Goal: Transaction & Acquisition: Book appointment/travel/reservation

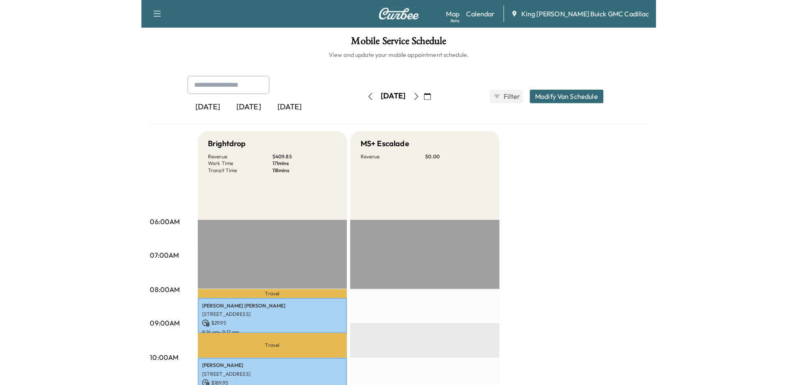
scroll to position [84, 0]
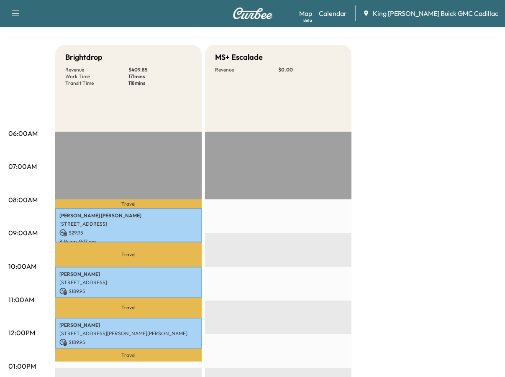
drag, startPoint x: 330, startPoint y: 41, endPoint x: 416, endPoint y: 74, distance: 92.2
click at [330, 41] on div "[DATE] [DATE] [DATE] [DATE] September 2025 S M T W T F S 31 1 2 3 4 5 6 7 8 9 1…" at bounding box center [252, 332] width 488 height 682
drag, startPoint x: 307, startPoint y: 35, endPoint x: 314, endPoint y: 33, distance: 7.2
click at [307, 35] on div "[DATE] [DATE] [DATE] [DATE] September 2025 S M T W T F S 31 1 2 3 4 5 6 7 8 9 1…" at bounding box center [252, 14] width 488 height 47
click at [272, 45] on div "MS+ Escalade Revenue $ 0.00" at bounding box center [278, 88] width 146 height 87
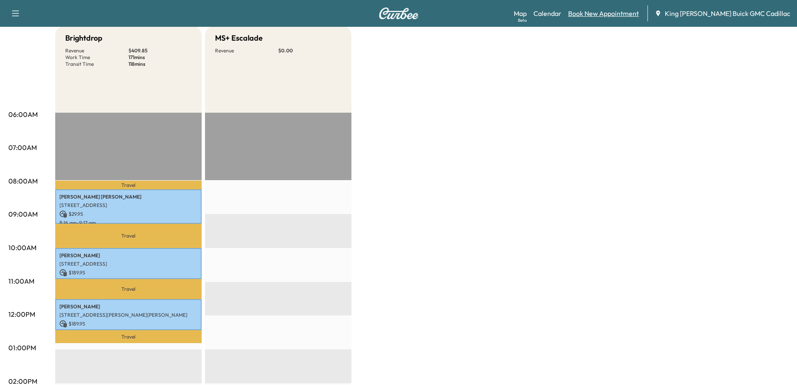
click at [505, 13] on link "Book New Appointment" at bounding box center [603, 13] width 71 height 10
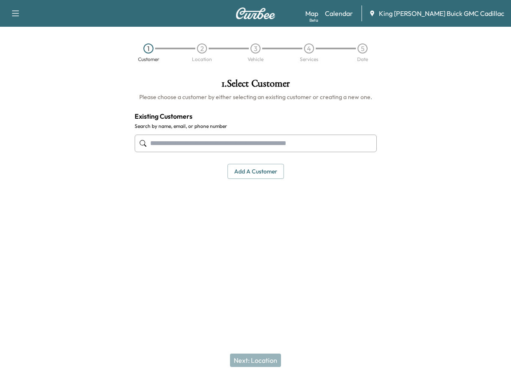
click at [285, 144] on input "text" at bounding box center [256, 144] width 242 height 18
click at [251, 147] on input "text" at bounding box center [256, 144] width 242 height 18
click at [245, 138] on input "text" at bounding box center [256, 144] width 242 height 18
type input "**********"
click at [166, 249] on div "1 . Select Customer Please choose a customer by either selecting an existing cu…" at bounding box center [256, 166] width 256 height 189
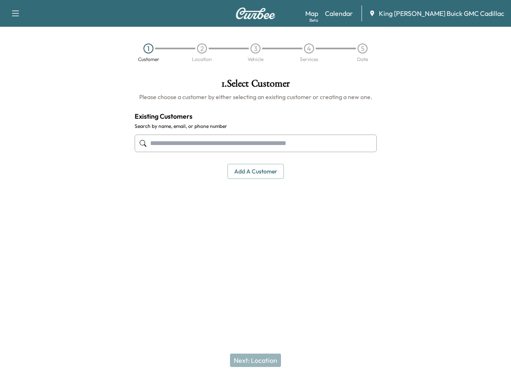
click at [239, 173] on button "Add a customer" at bounding box center [256, 171] width 56 height 15
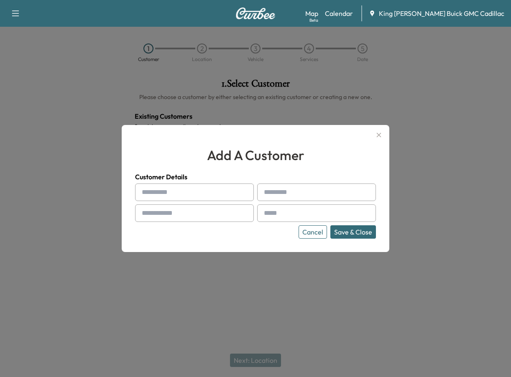
click at [208, 188] on input "text" at bounding box center [194, 193] width 119 height 18
type input "*********"
type input "*******"
click at [198, 213] on input "text" at bounding box center [194, 214] width 119 height 18
paste input "**********"
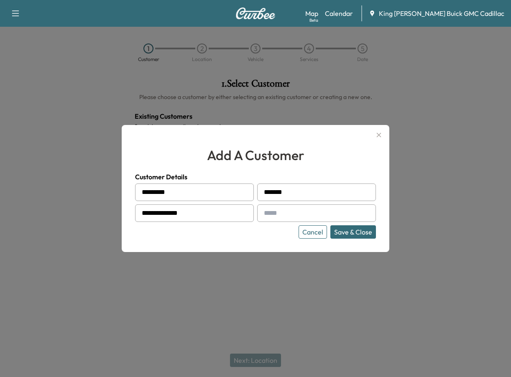
type input "**********"
click at [266, 218] on div at bounding box center [266, 213] width 10 height 10
drag, startPoint x: 282, startPoint y: 213, endPoint x: 309, endPoint y: 198, distance: 30.9
click at [282, 213] on input "text" at bounding box center [316, 214] width 119 height 18
type input "**********"
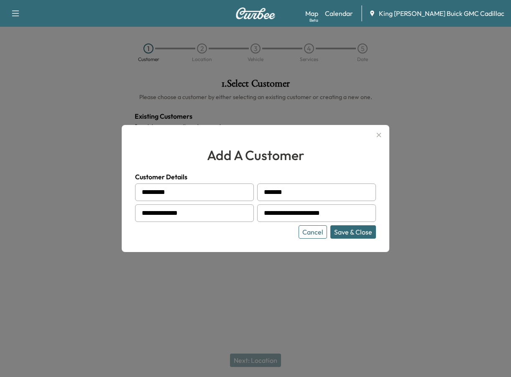
click at [340, 232] on button "Save & Close" at bounding box center [354, 232] width 46 height 13
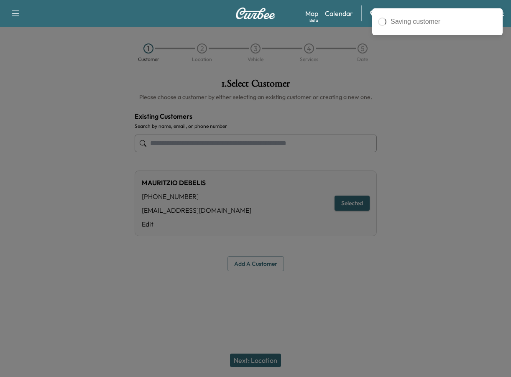
type input "**********"
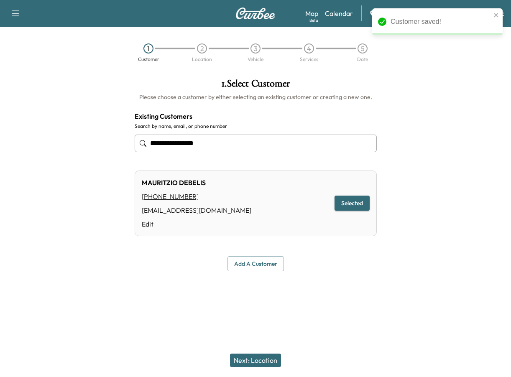
click at [349, 290] on div at bounding box center [255, 291] width 511 height 27
click at [261, 360] on button "Next: Location" at bounding box center [255, 360] width 51 height 13
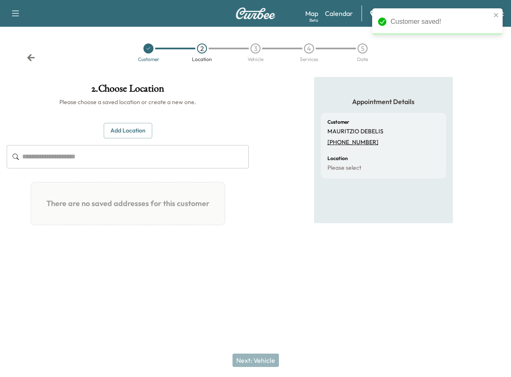
click at [80, 162] on input "text" at bounding box center [135, 156] width 227 height 23
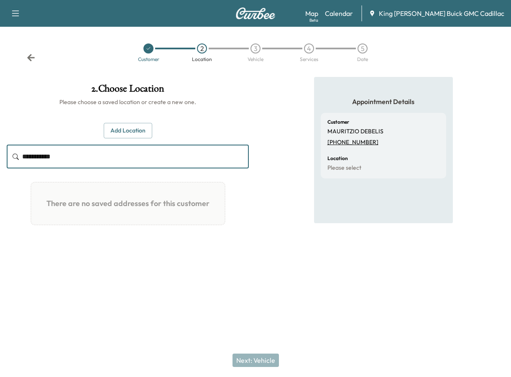
type input "**********"
click at [144, 136] on button "Add Location" at bounding box center [128, 130] width 49 height 15
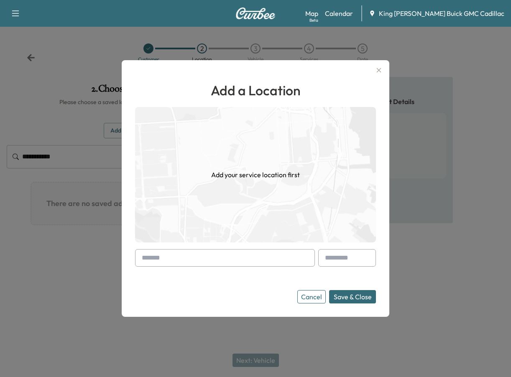
click at [178, 264] on input "text" at bounding box center [225, 258] width 180 height 18
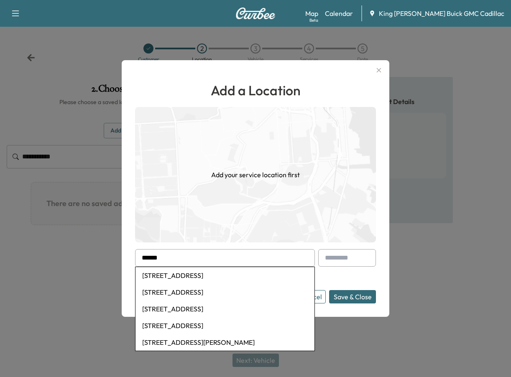
click at [204, 275] on li "[STREET_ADDRESS]" at bounding box center [225, 275] width 179 height 17
type input "**********"
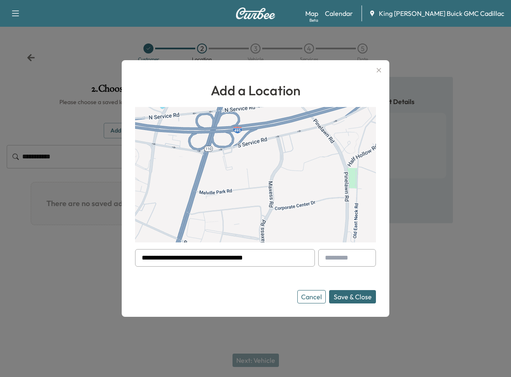
click at [359, 301] on button "Save & Close" at bounding box center [352, 296] width 47 height 13
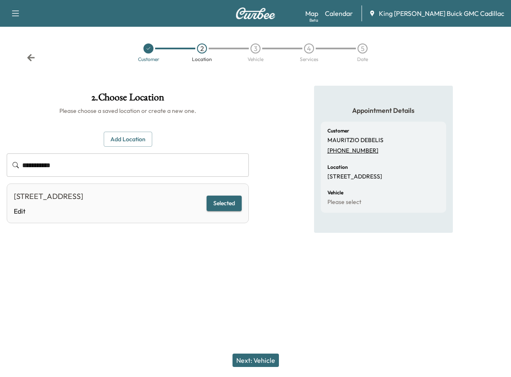
click at [247, 355] on button "Next: Vehicle" at bounding box center [256, 360] width 46 height 13
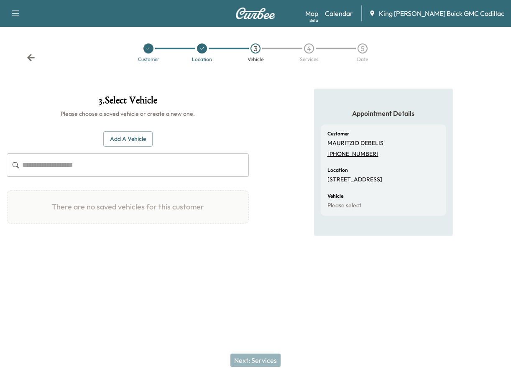
click at [125, 141] on button "Add a Vehicle" at bounding box center [127, 138] width 49 height 15
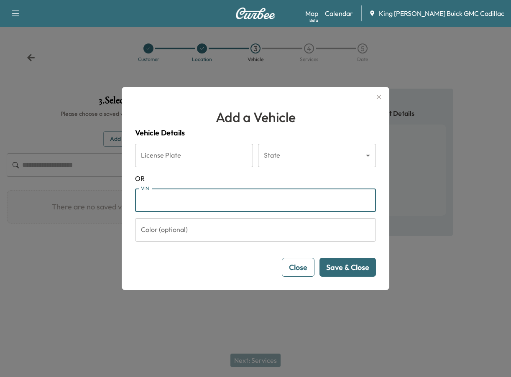
paste input "**********"
type input "**********"
click at [341, 271] on button "Save & Close" at bounding box center [348, 267] width 56 height 19
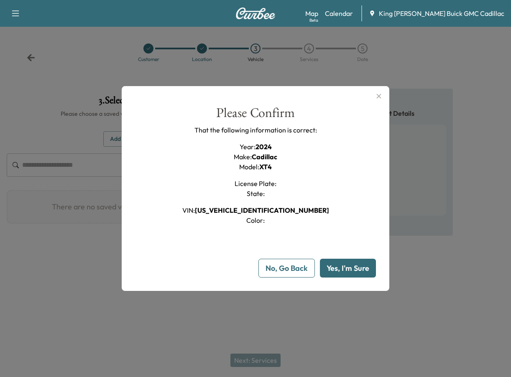
click at [352, 272] on button "Yes, I'm Sure" at bounding box center [348, 268] width 56 height 19
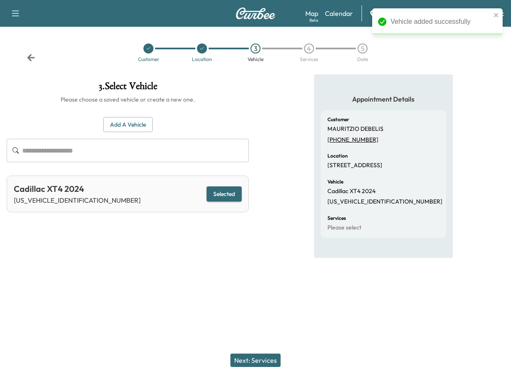
click at [267, 361] on button "Next: Services" at bounding box center [256, 360] width 50 height 13
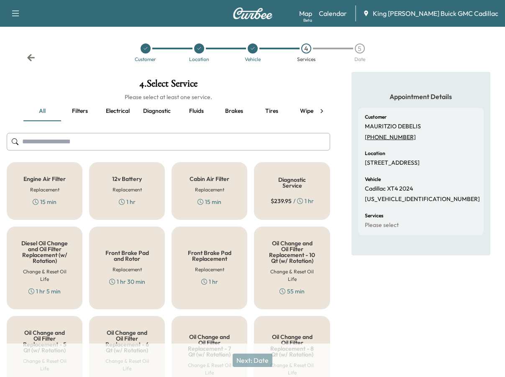
click at [81, 144] on input "text" at bounding box center [168, 142] width 323 height 18
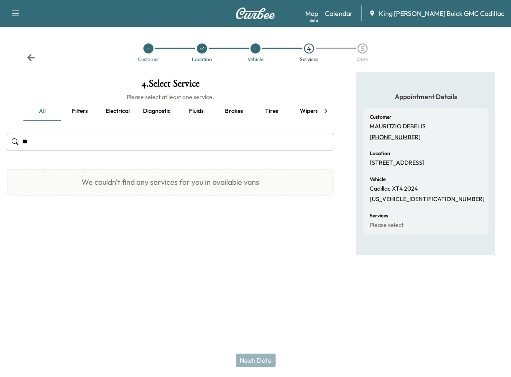
type input "*"
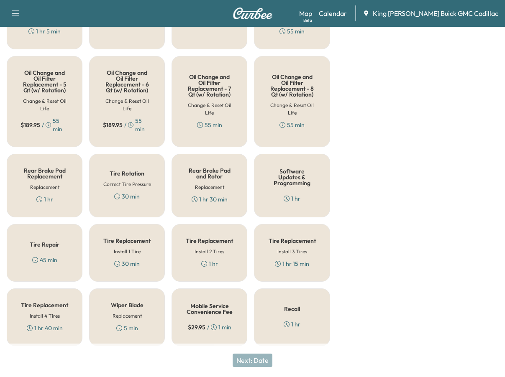
scroll to position [263, 0]
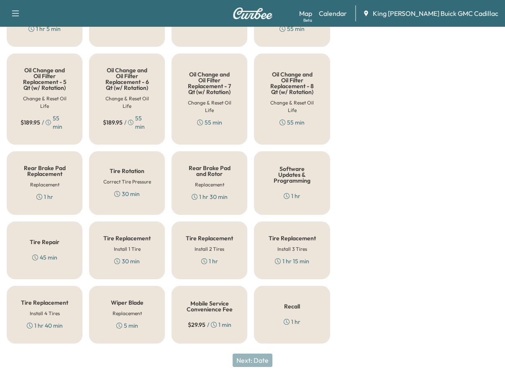
click at [290, 193] on icon at bounding box center [287, 196] width 6 height 6
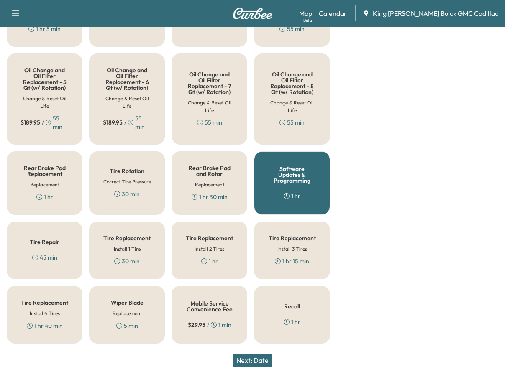
click at [268, 367] on div "Next: Date" at bounding box center [252, 360] width 505 height 33
click at [269, 363] on button "Next: Date" at bounding box center [253, 360] width 40 height 13
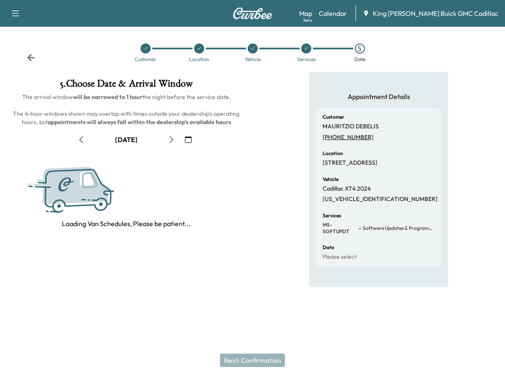
scroll to position [0, 0]
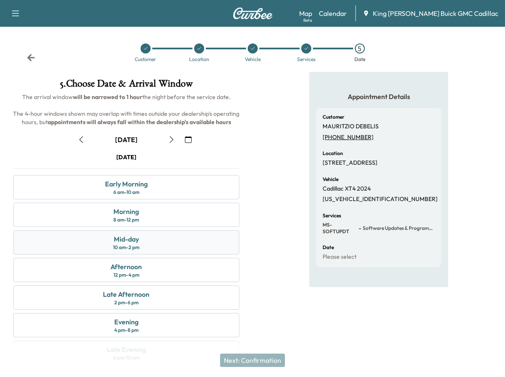
click at [137, 250] on div "10 am - 2 pm" at bounding box center [126, 247] width 26 height 7
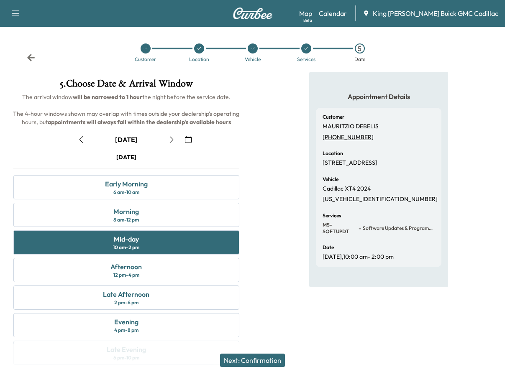
click at [268, 359] on button "Next: Confirmation" at bounding box center [252, 360] width 65 height 13
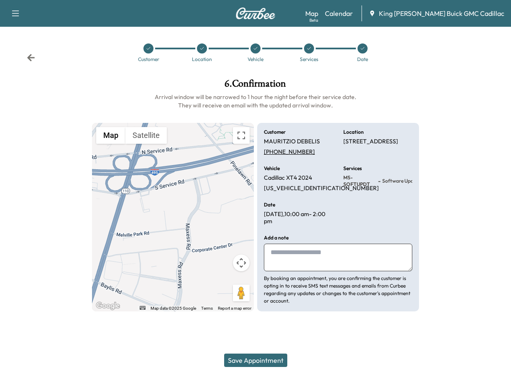
click at [294, 264] on textarea at bounding box center [338, 258] width 149 height 28
type textarea "**********"
click at [277, 359] on button "Save Appointment" at bounding box center [255, 360] width 63 height 13
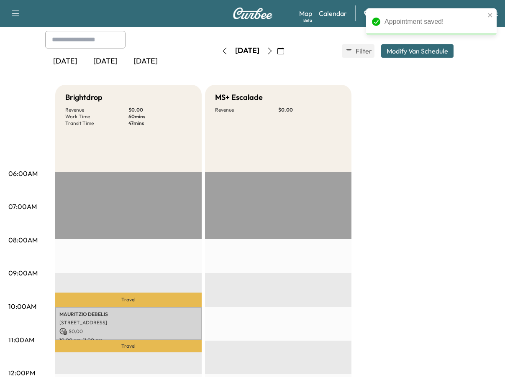
scroll to position [84, 0]
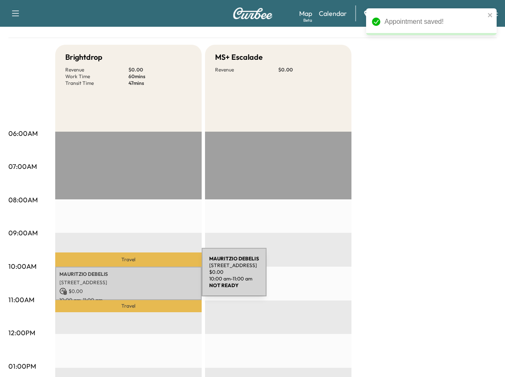
click at [139, 280] on p "[STREET_ADDRESS]" at bounding box center [128, 283] width 138 height 7
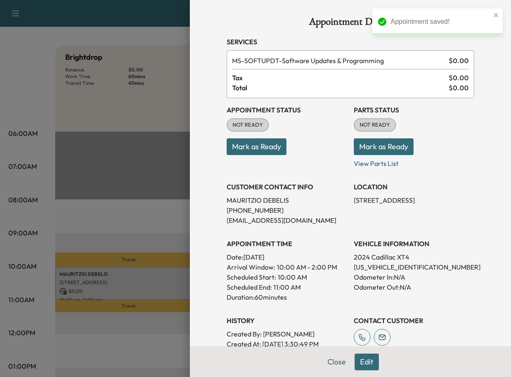
click at [266, 153] on button "Mark as Ready" at bounding box center [257, 147] width 60 height 17
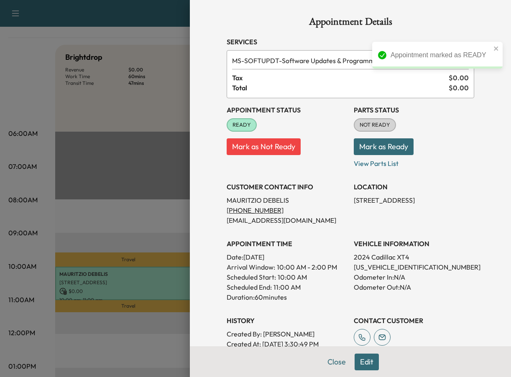
click at [362, 367] on button "Edit" at bounding box center [367, 362] width 24 height 17
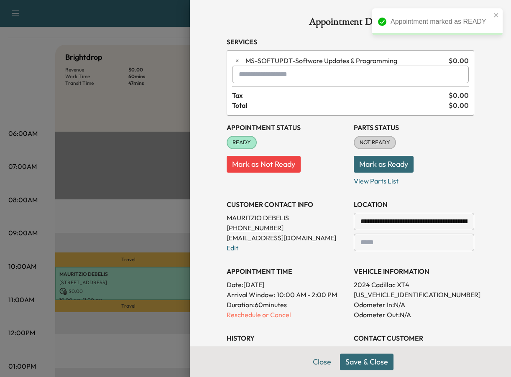
drag, startPoint x: 317, startPoint y: 359, endPoint x: 318, endPoint y: 354, distance: 5.0
click at [317, 359] on button "Close" at bounding box center [322, 362] width 29 height 17
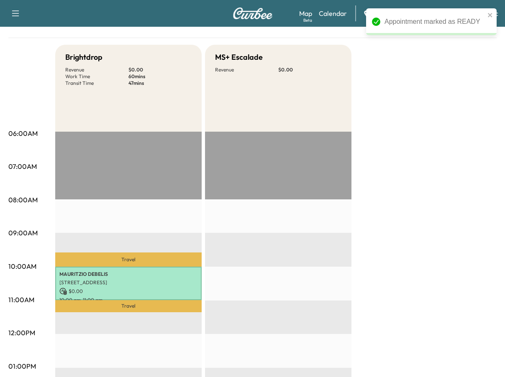
click at [418, 207] on div "Brightdrop Revenue $ 0.00 Work Time 60 mins Transit Time 47 mins Travel [PERSON…" at bounding box center [275, 359] width 441 height 628
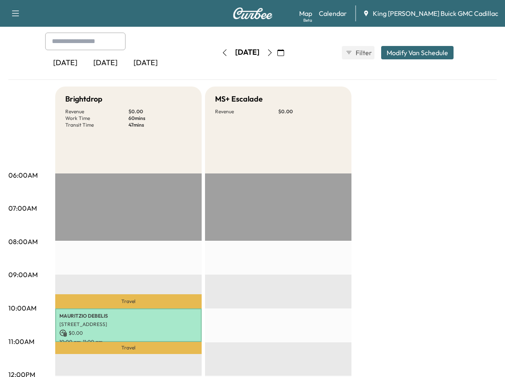
scroll to position [0, 0]
